Goal: Find specific page/section: Find specific page/section

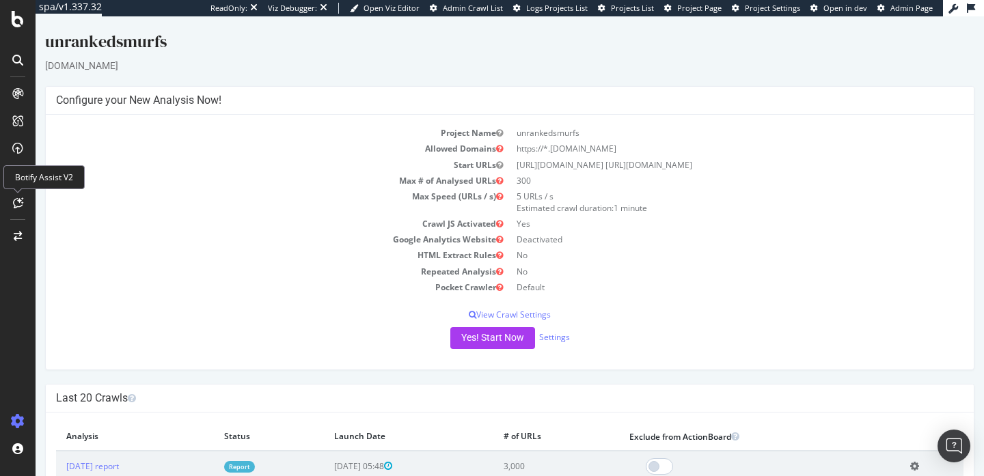
click at [51, 179] on div "Botify Assist V2" at bounding box center [43, 177] width 81 height 24
click at [18, 198] on icon at bounding box center [18, 203] width 10 height 11
